Goal: Task Accomplishment & Management: Use online tool/utility

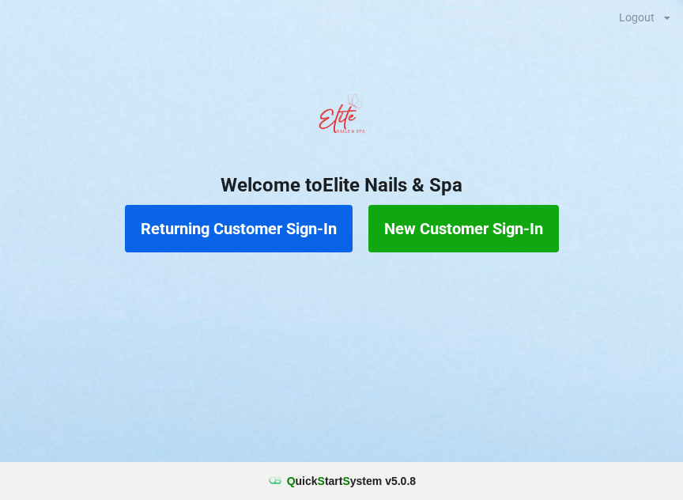
click at [264, 224] on button "Returning Customer Sign-In" at bounding box center [239, 228] width 228 height 47
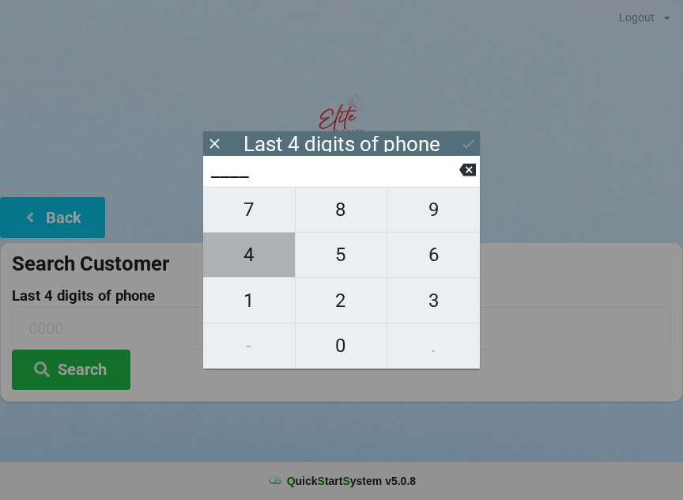
click at [266, 263] on span "4" at bounding box center [249, 254] width 92 height 33
type input "4___"
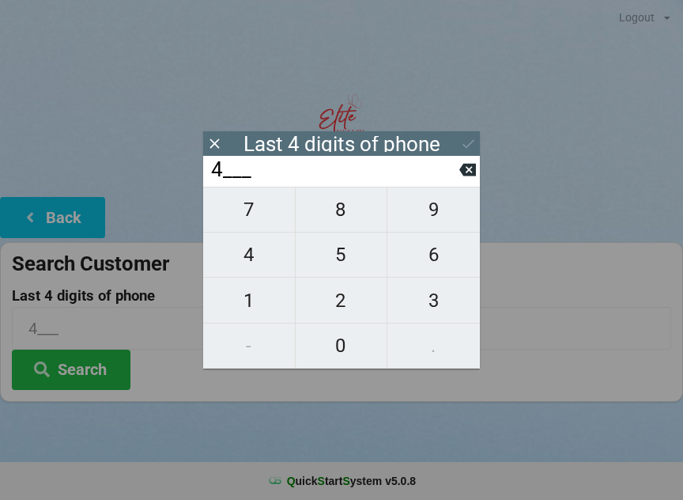
click at [436, 301] on span "3" at bounding box center [433, 300] width 92 height 33
type input "43__"
click at [256, 308] on span "1" at bounding box center [249, 300] width 92 height 33
type input "431_"
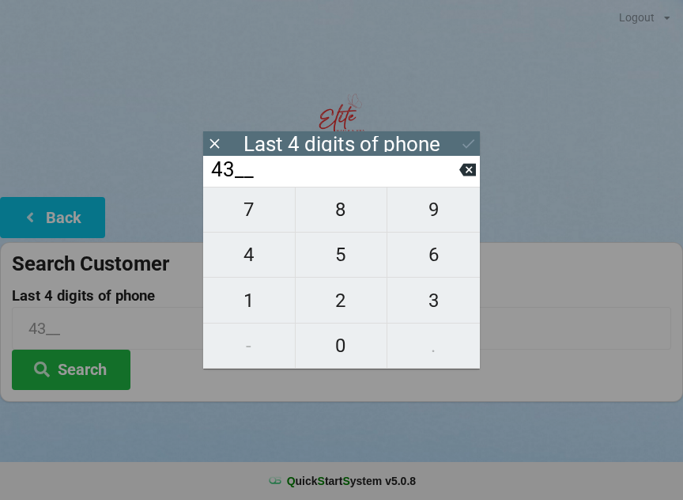
type input "431_"
click at [259, 209] on span "7" at bounding box center [249, 209] width 92 height 33
type input "4317"
click at [462, 142] on icon at bounding box center [468, 143] width 17 height 17
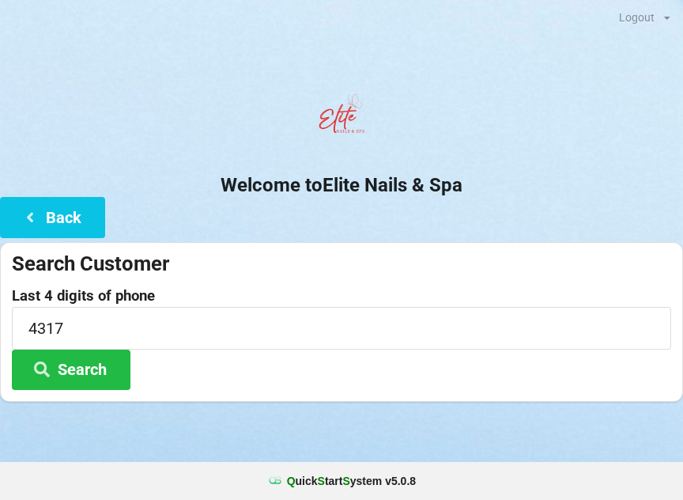
click at [83, 367] on button "Search" at bounding box center [71, 369] width 119 height 40
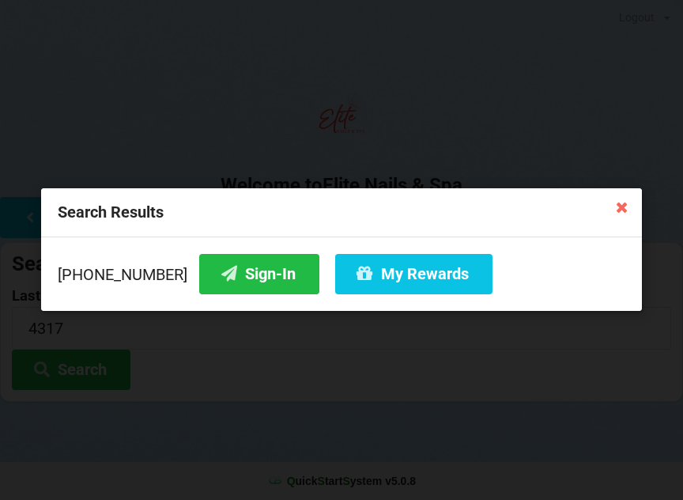
click at [228, 280] on button "Sign-In" at bounding box center [259, 274] width 120 height 40
